Goal: Task Accomplishment & Management: Use online tool/utility

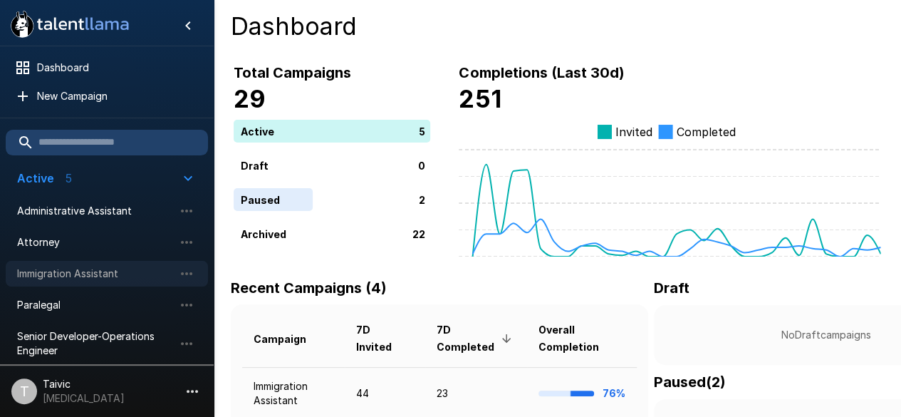
click at [60, 276] on span "Immigration Assistant" at bounding box center [95, 273] width 157 height 14
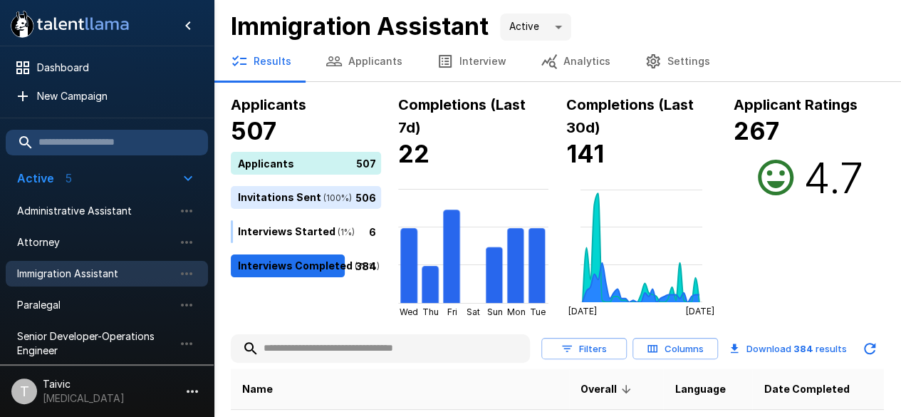
click at [359, 350] on input "text" at bounding box center [380, 348] width 299 height 26
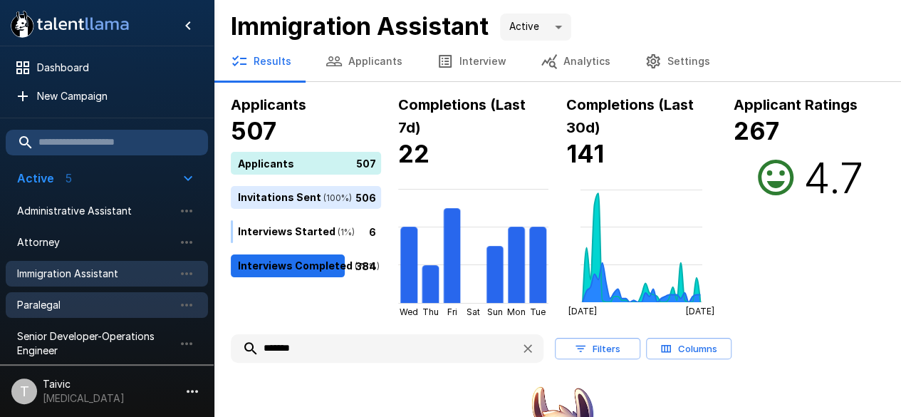
type input "*******"
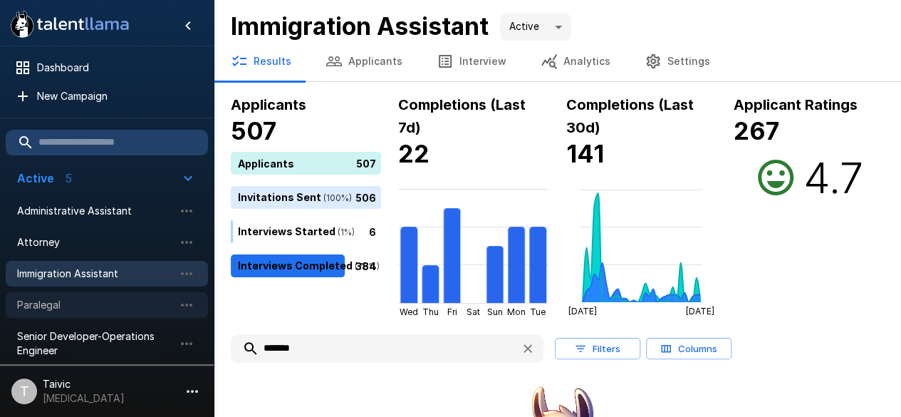
click at [108, 298] on span "Paralegal" at bounding box center [95, 305] width 157 height 14
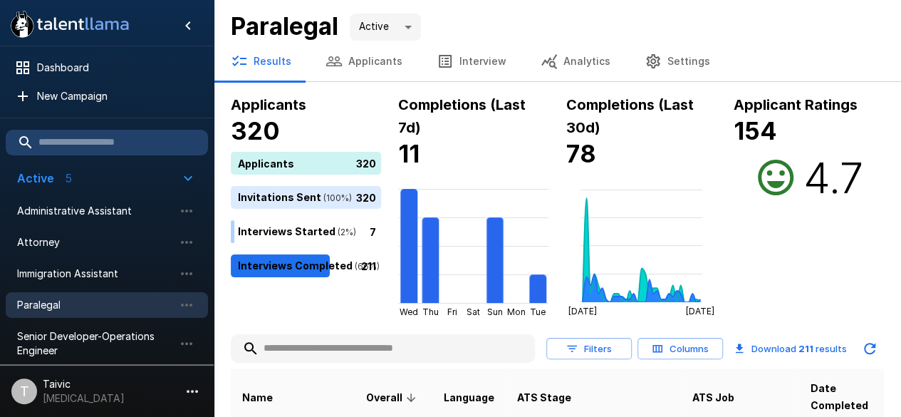
click at [291, 336] on input "text" at bounding box center [383, 348] width 304 height 26
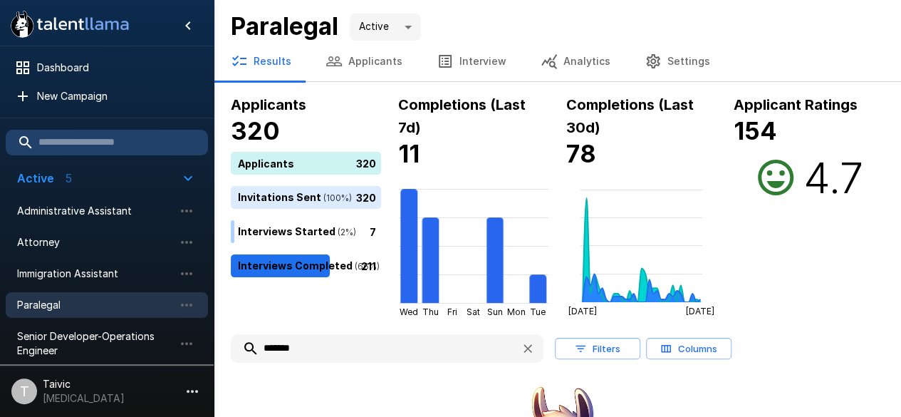
type input "*******"
click at [527, 348] on icon "button" at bounding box center [527, 348] width 9 height 9
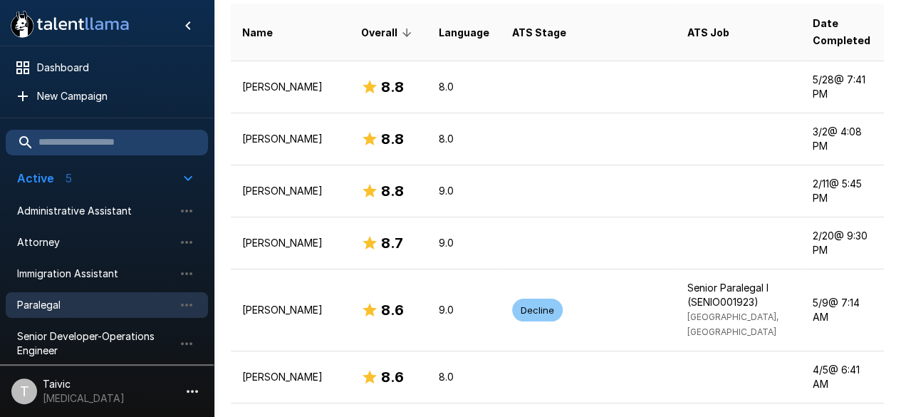
scroll to position [49, 0]
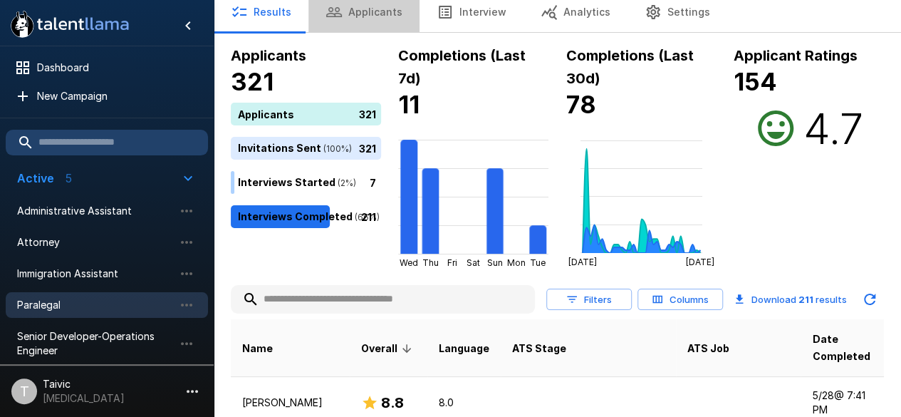
click at [391, 18] on button "Applicants" at bounding box center [363, 12] width 111 height 40
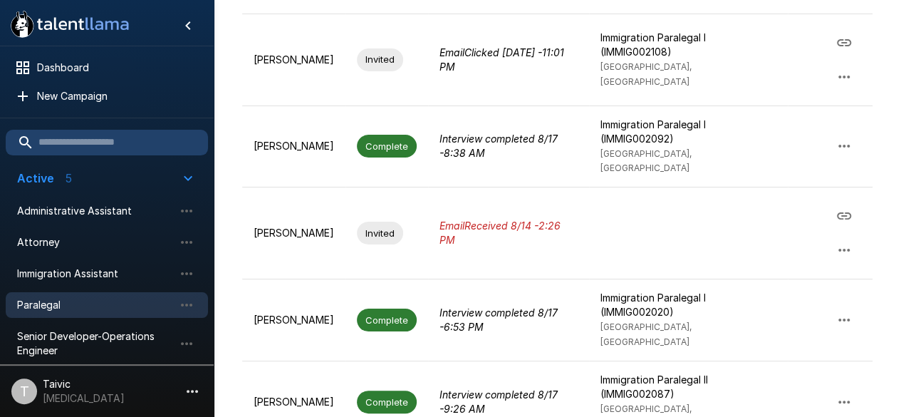
scroll to position [17, 0]
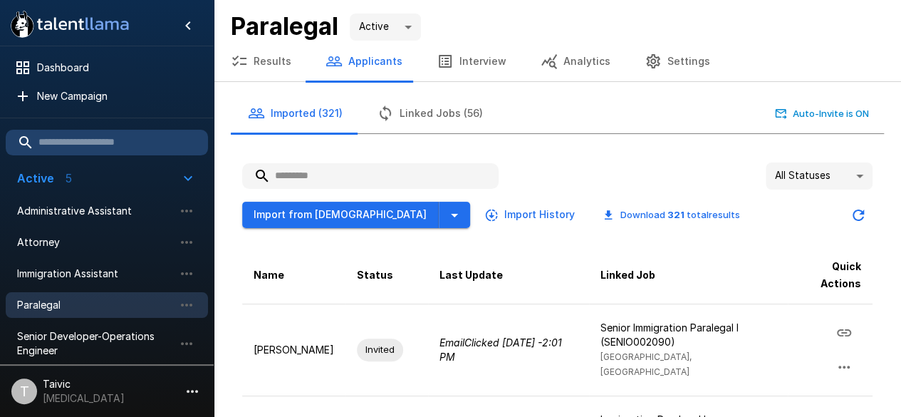
scroll to position [365, 0]
